Goal: Check status: Check status

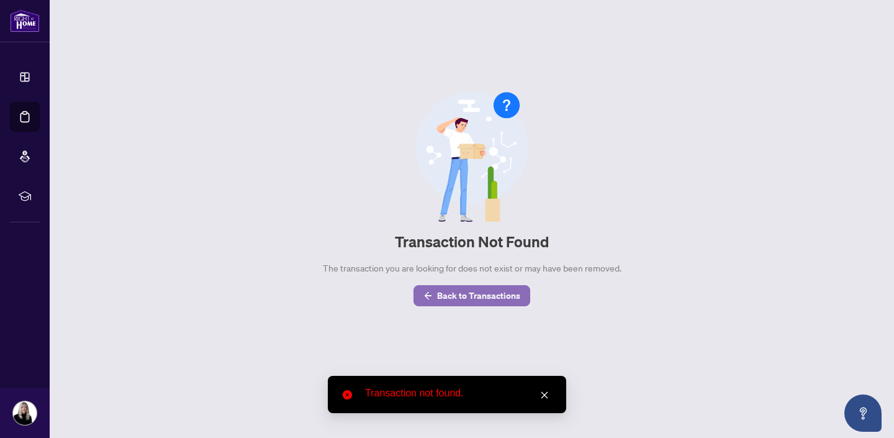
click at [466, 291] on span "Back to Transactions" at bounding box center [478, 296] width 83 height 20
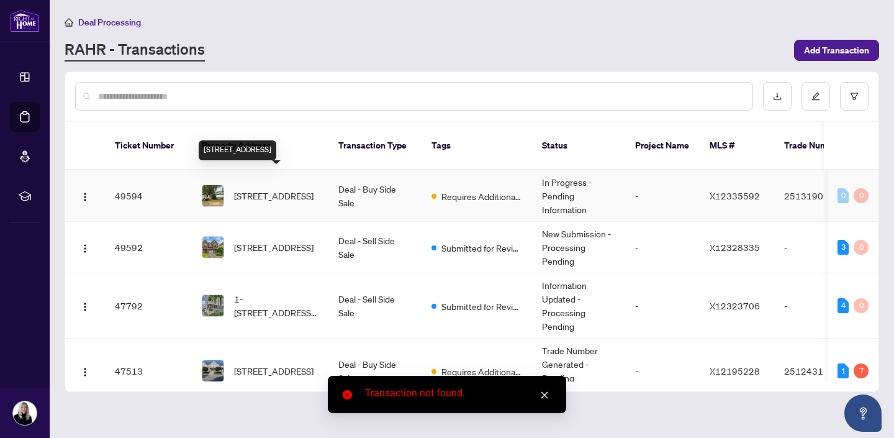
click at [260, 189] on span "[STREET_ADDRESS]" at bounding box center [273, 196] width 79 height 14
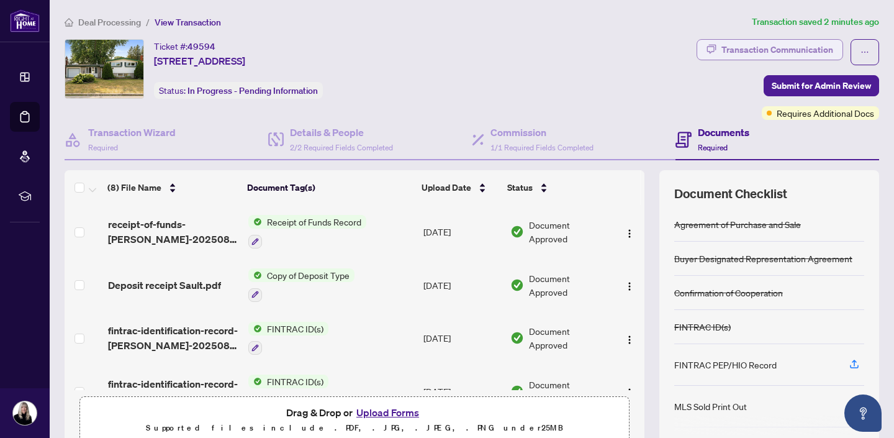
click at [808, 48] on div "Transaction Communication" at bounding box center [777, 50] width 112 height 20
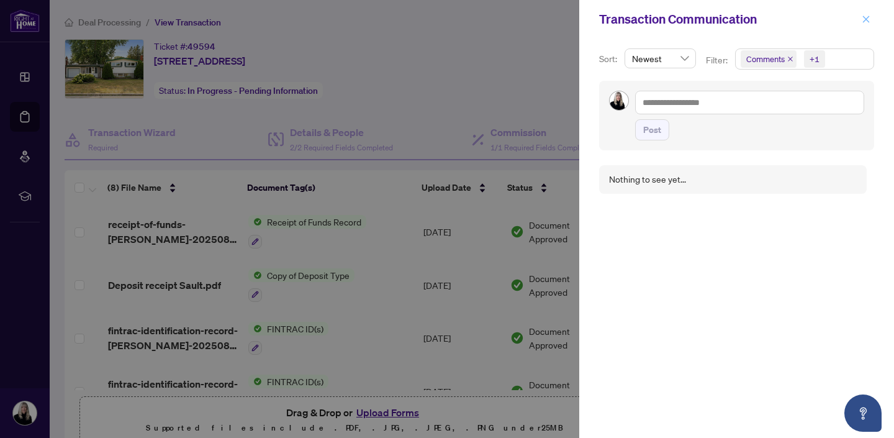
click at [867, 20] on icon "close" at bounding box center [866, 19] width 7 height 7
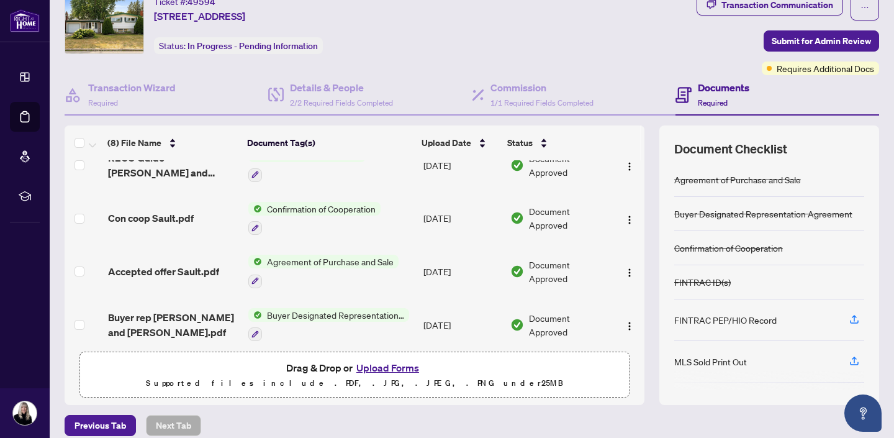
scroll to position [240, 0]
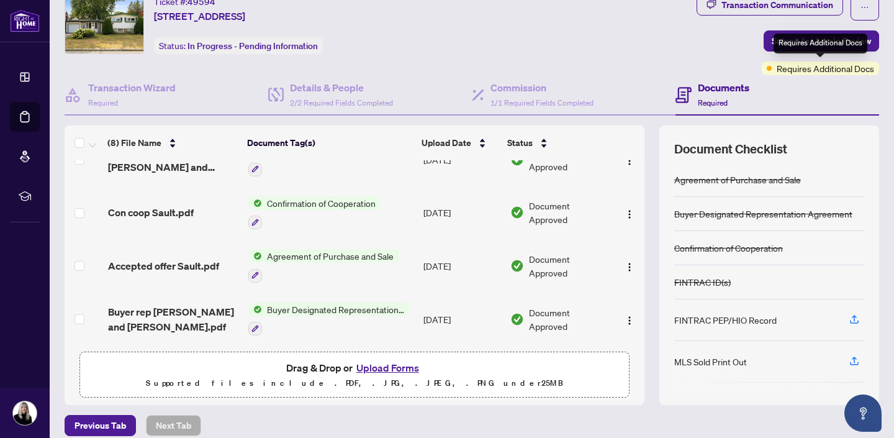
click at [773, 67] on div "Requires Additional Docs" at bounding box center [820, 68] width 117 height 14
click at [802, 43] on div "Requires Additional Docs" at bounding box center [821, 44] width 94 height 20
